Goal: Find specific page/section: Find specific page/section

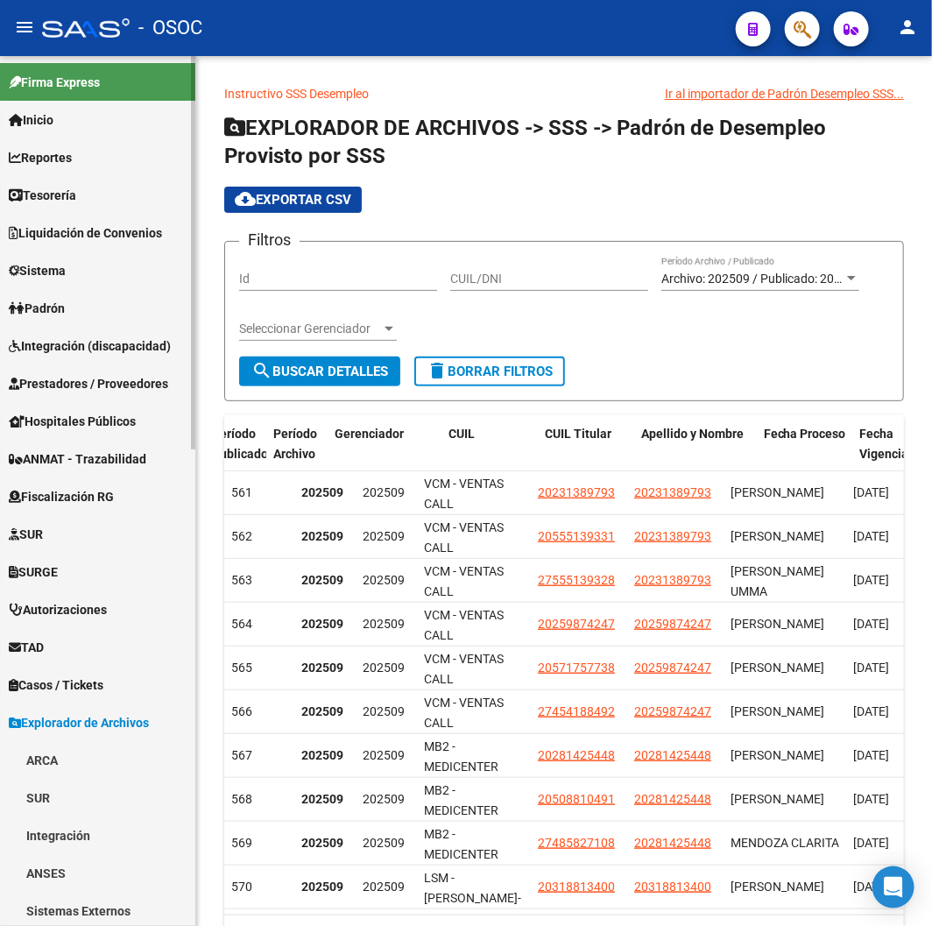
scroll to position [0, 89]
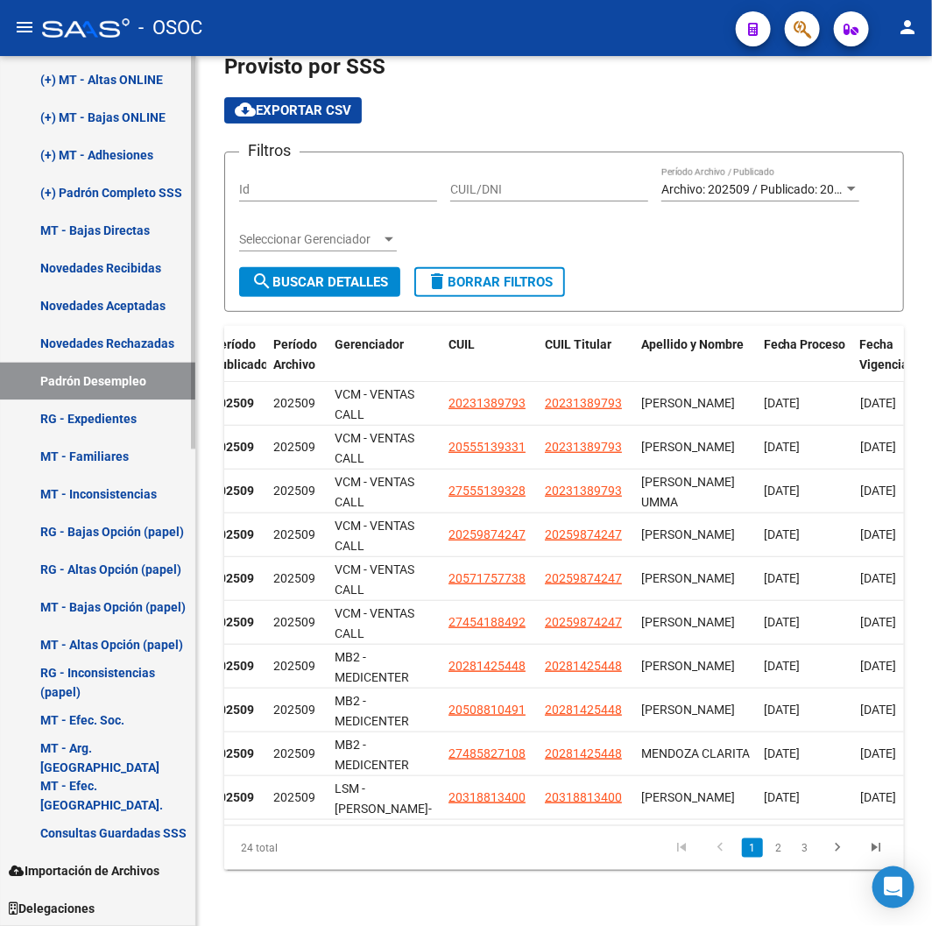
click at [96, 261] on link "Novedades Recibidas" at bounding box center [97, 269] width 195 height 38
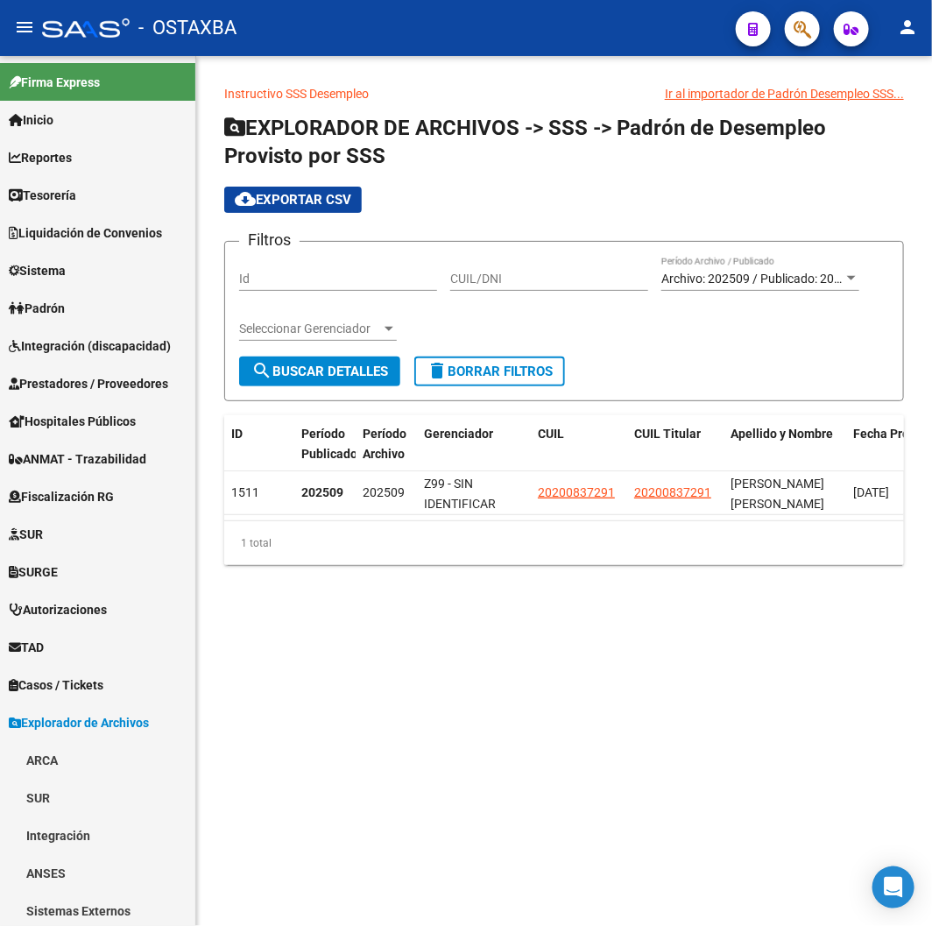
scroll to position [876, 0]
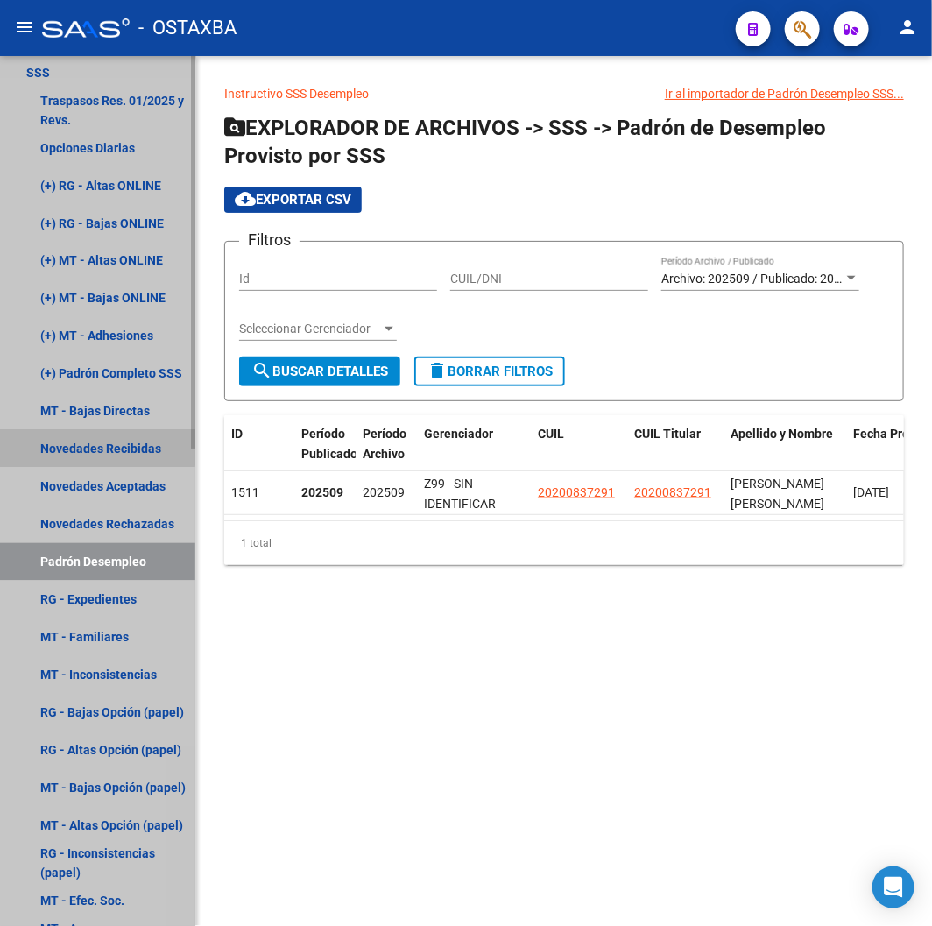
click at [92, 448] on link "Novedades Recibidas" at bounding box center [97, 449] width 195 height 38
